Goal: Task Accomplishment & Management: Manage account settings

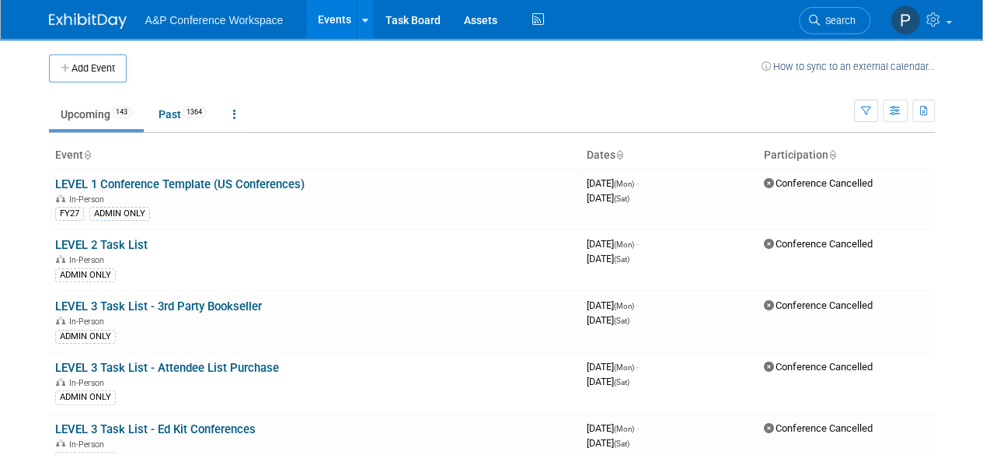
scroll to position [7899, 0]
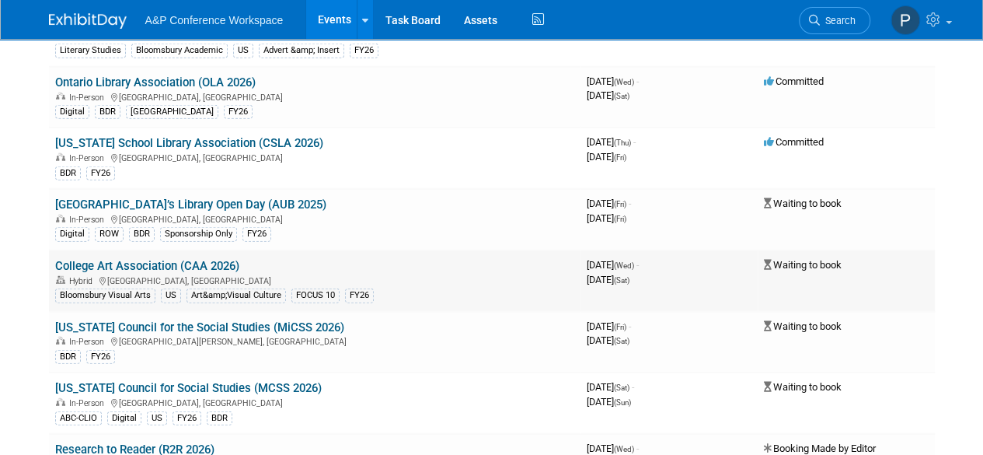
click at [223, 259] on link "College Art Association (CAA 2026)" at bounding box center [147, 266] width 184 height 14
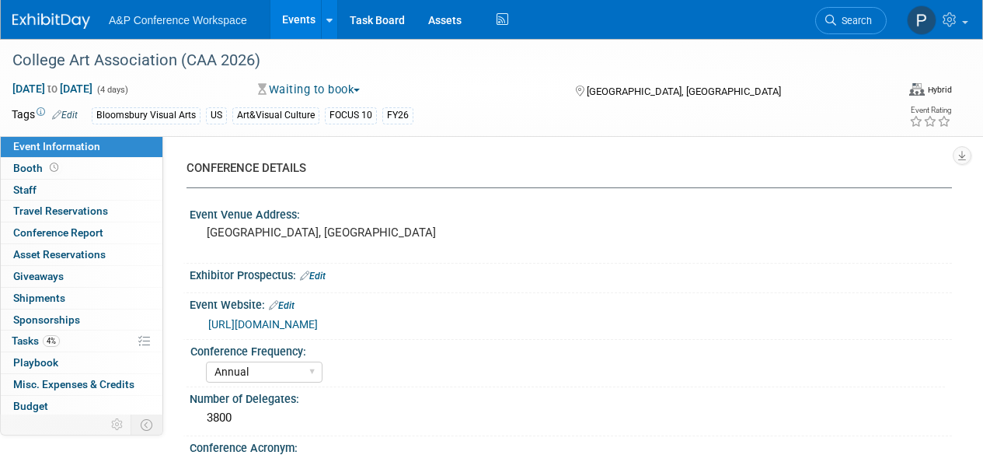
select select "Annual"
select select "Level 1"
select select "In-Person Booth"
select select "Art & Visual Culture"
select select "Bloomsbury Visual Arts"
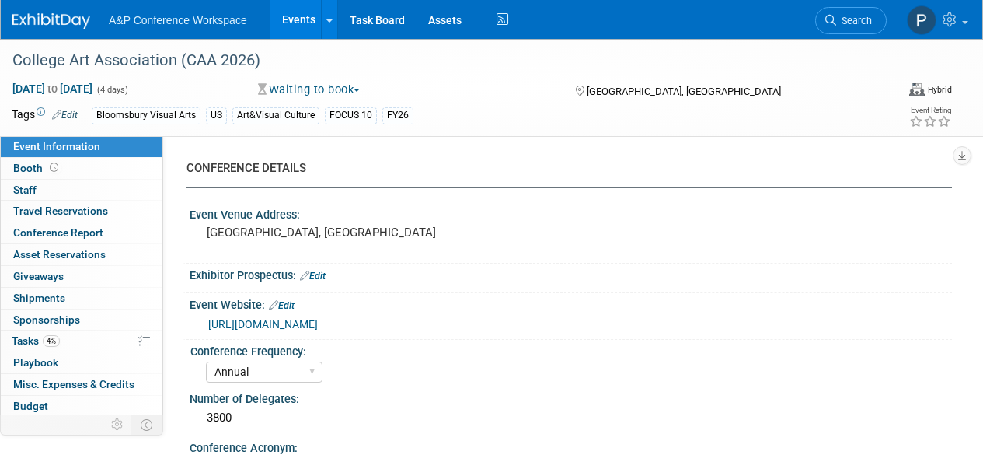
select select "Anne Weston"
select select "Carrlee Craig"
select select "Jack Solloway"
select select "Networking/Commissioning"
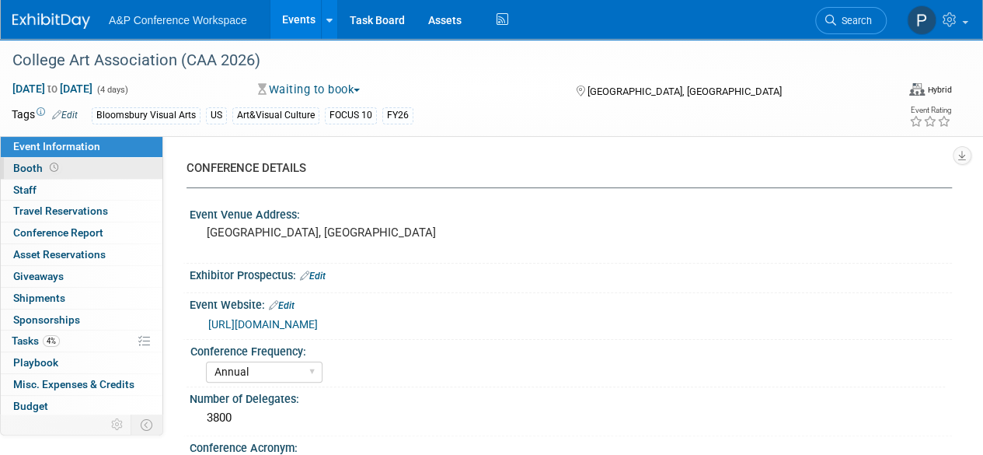
click at [75, 166] on link "Booth" at bounding box center [82, 168] width 162 height 21
select select "BUAV"
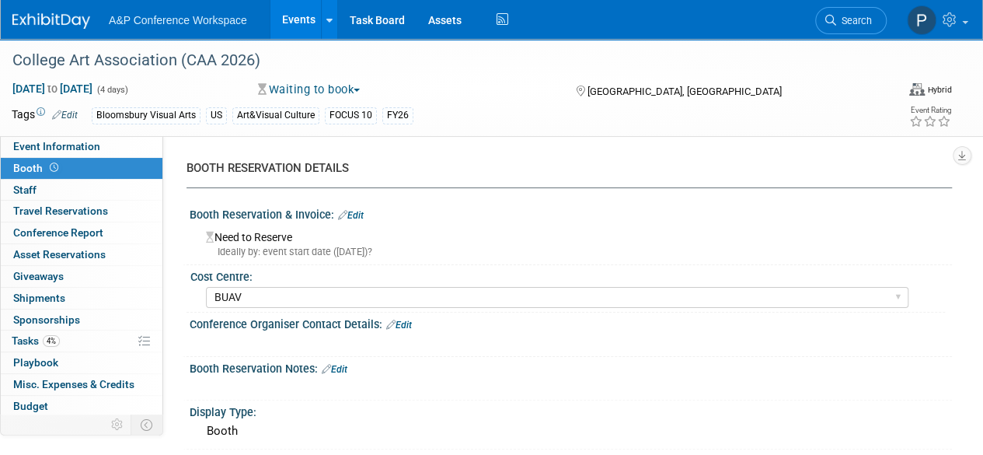
scroll to position [64, 0]
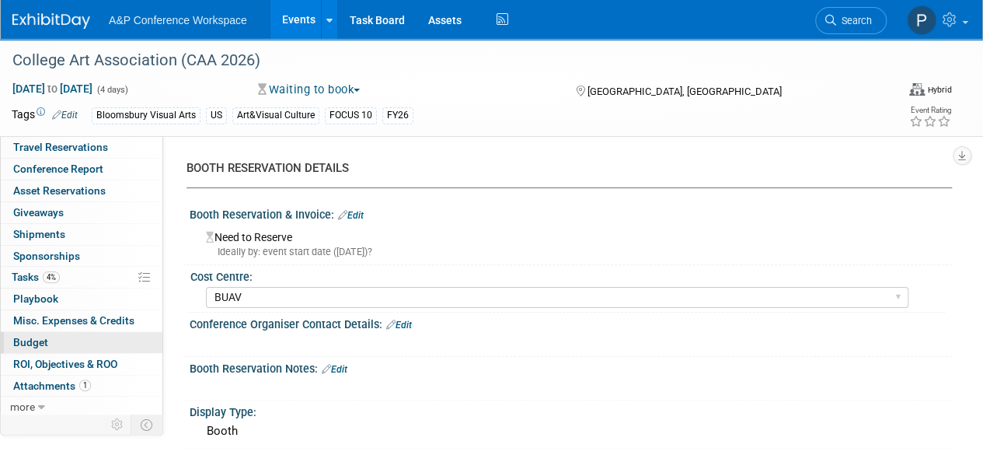
click at [85, 341] on link "Budget" at bounding box center [82, 342] width 162 height 21
